Goal: Task Accomplishment & Management: Manage account settings

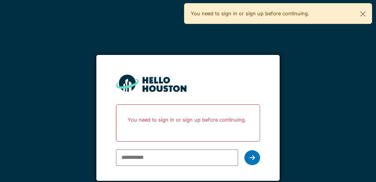
scroll to position [38, 0]
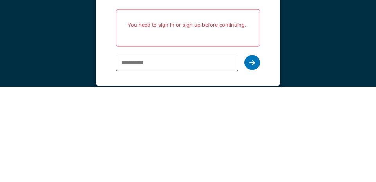
click at [336, 112] on div "You don't seem to have an account yet. Please follow the link given by your com…" at bounding box center [188, 91] width 376 height 182
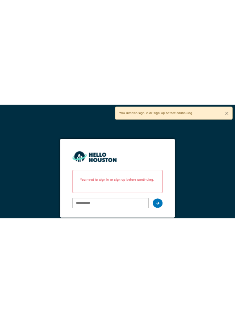
scroll to position [0, 0]
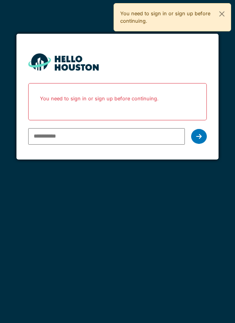
click at [91, 133] on input "email" at bounding box center [106, 136] width 157 height 16
type input "**********"
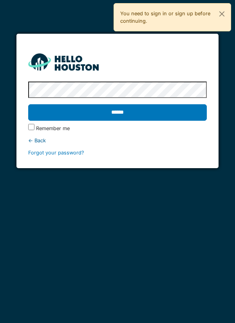
click at [37, 129] on label "Remember me" at bounding box center [53, 128] width 34 height 7
click at [110, 114] on input "******" at bounding box center [117, 112] width 179 height 16
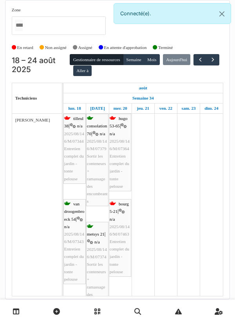
click at [7, 313] on link at bounding box center [16, 311] width 20 height 18
click at [11, 318] on link at bounding box center [16, 311] width 20 height 18
click at [24, 312] on link at bounding box center [16, 311] width 20 height 18
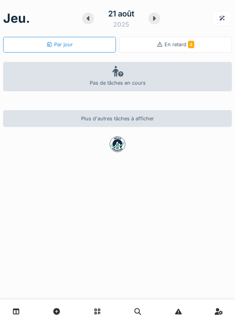
click at [192, 45] on span "4" at bounding box center [191, 44] width 6 height 7
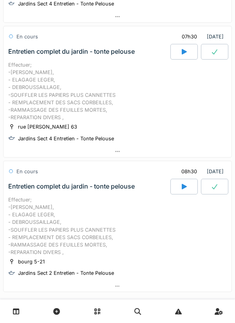
scroll to position [341, 0]
